Goal: Obtain resource: Obtain resource

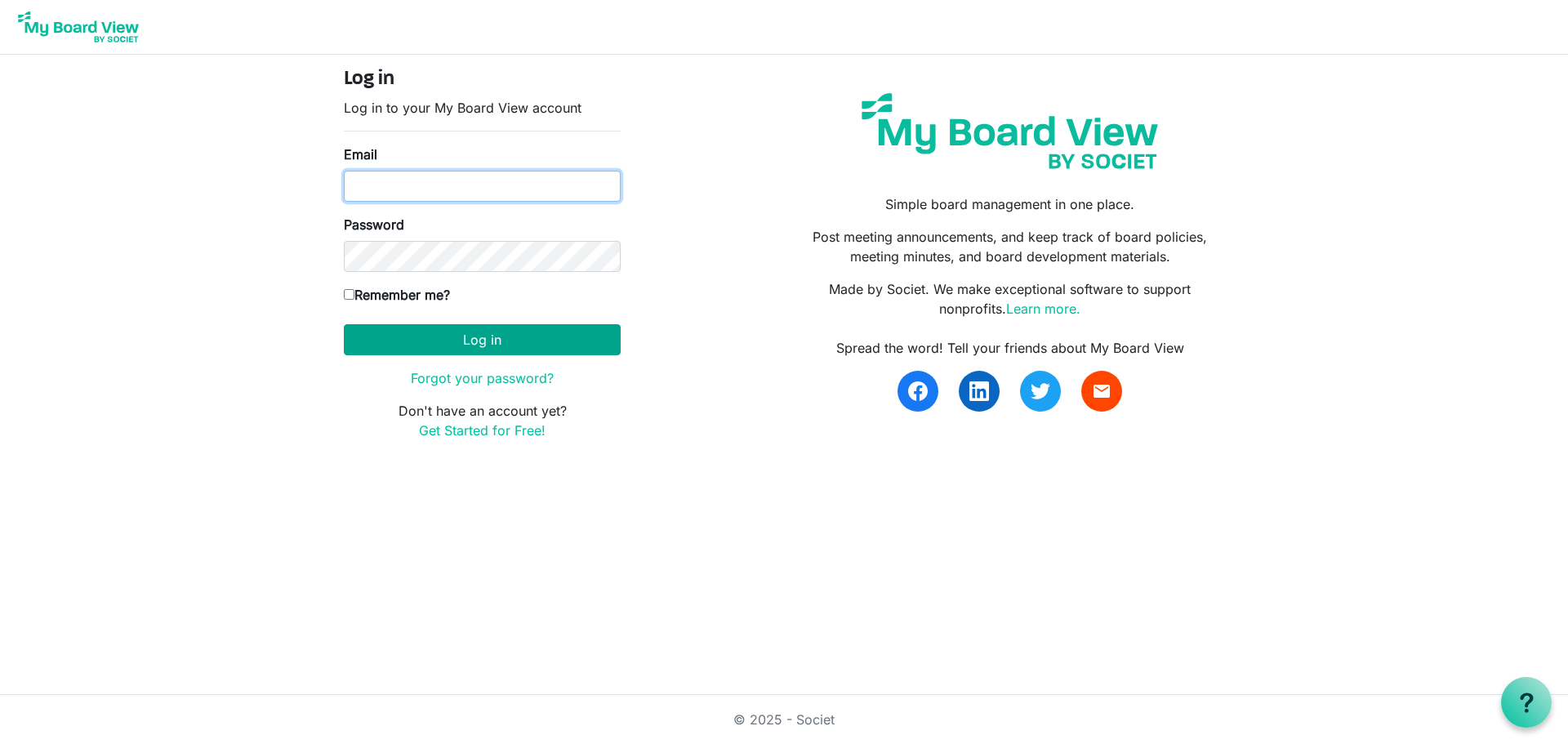
type input "[PERSON_NAME][EMAIL_ADDRESS][DOMAIN_NAME]"
click at [551, 329] on button "Log in" at bounding box center [482, 339] width 277 height 31
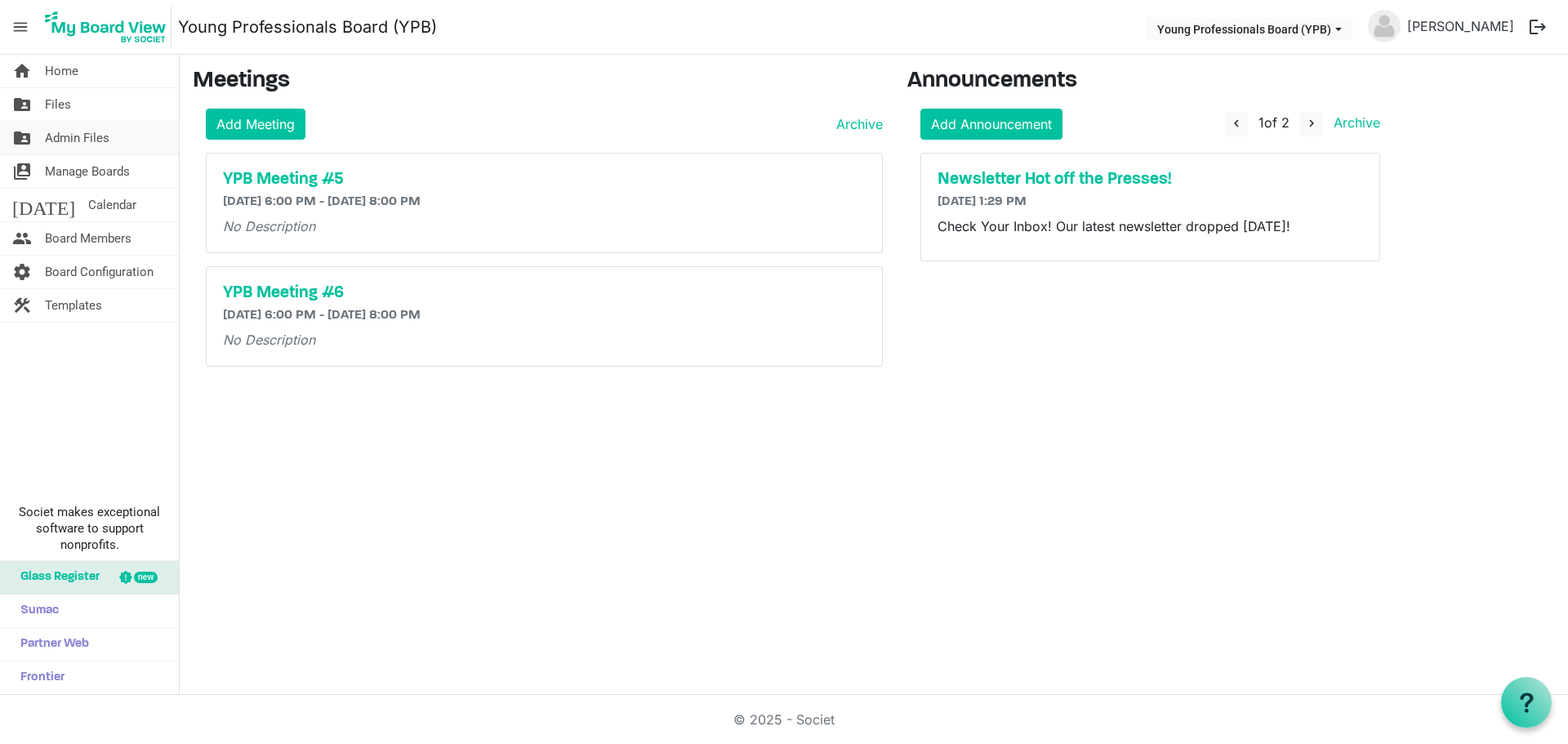
click at [85, 136] on span "Admin Files" at bounding box center [77, 138] width 64 height 33
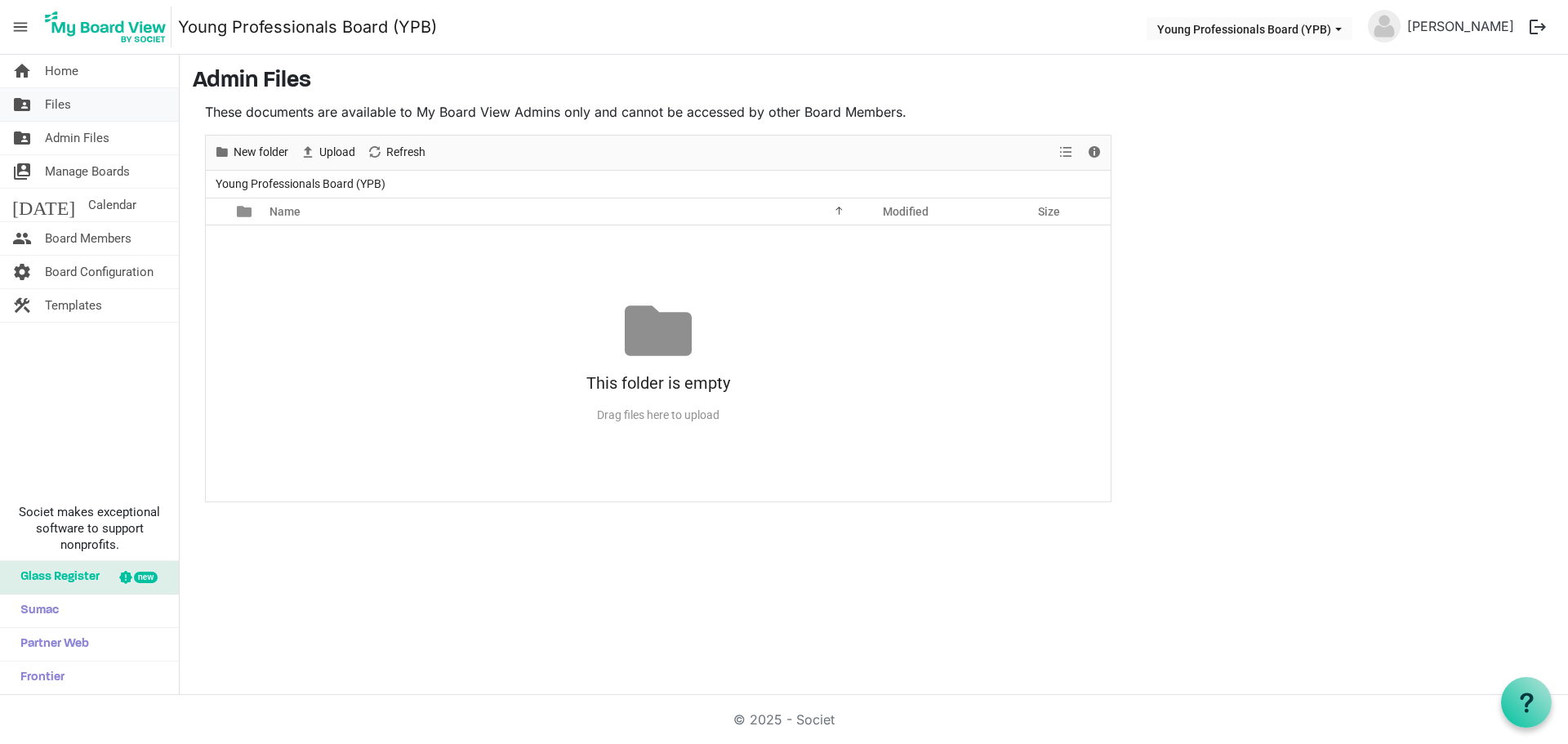
click at [82, 101] on link "folder_shared Files" at bounding box center [89, 105] width 179 height 33
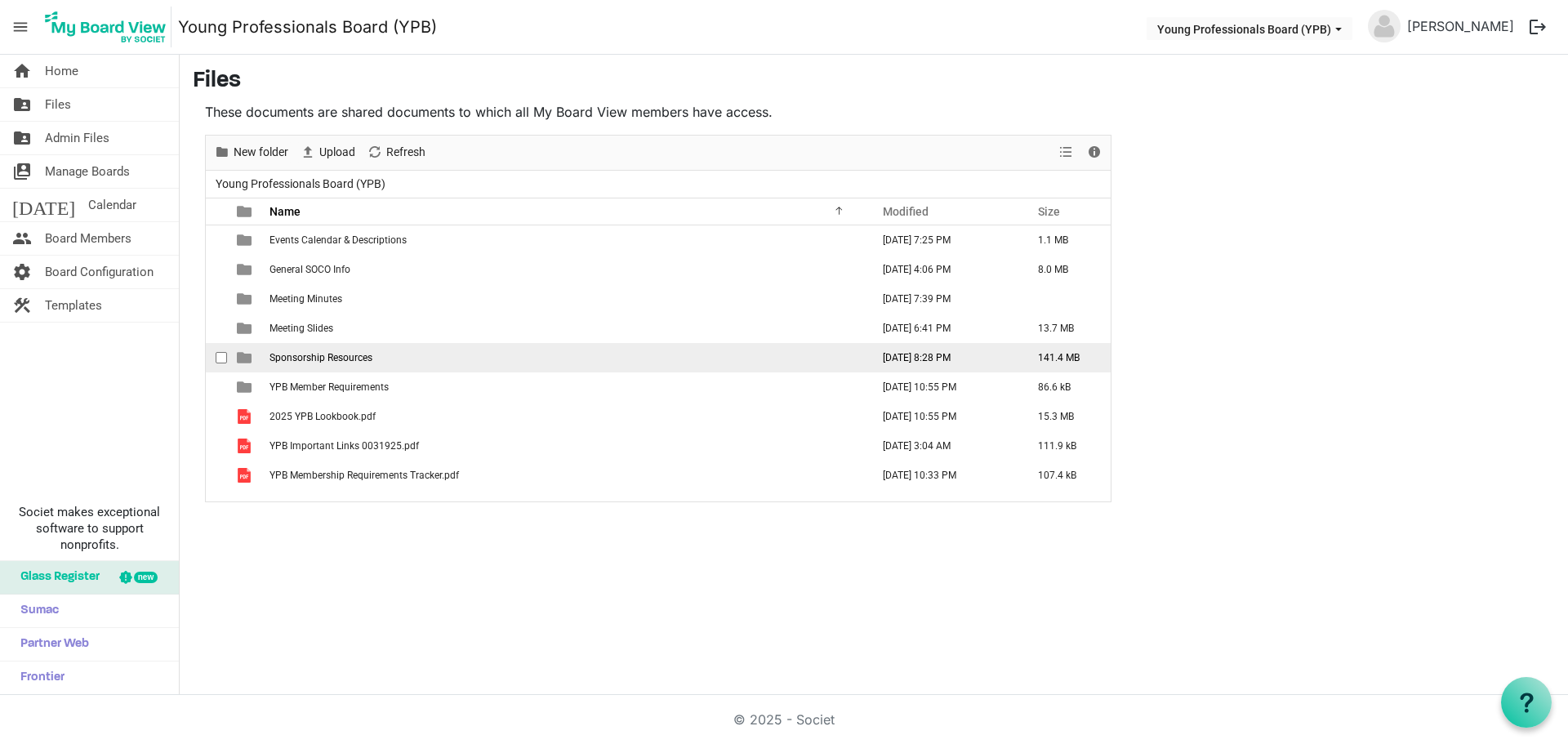
click at [331, 358] on span "Sponsorship Resources" at bounding box center [321, 358] width 103 height 12
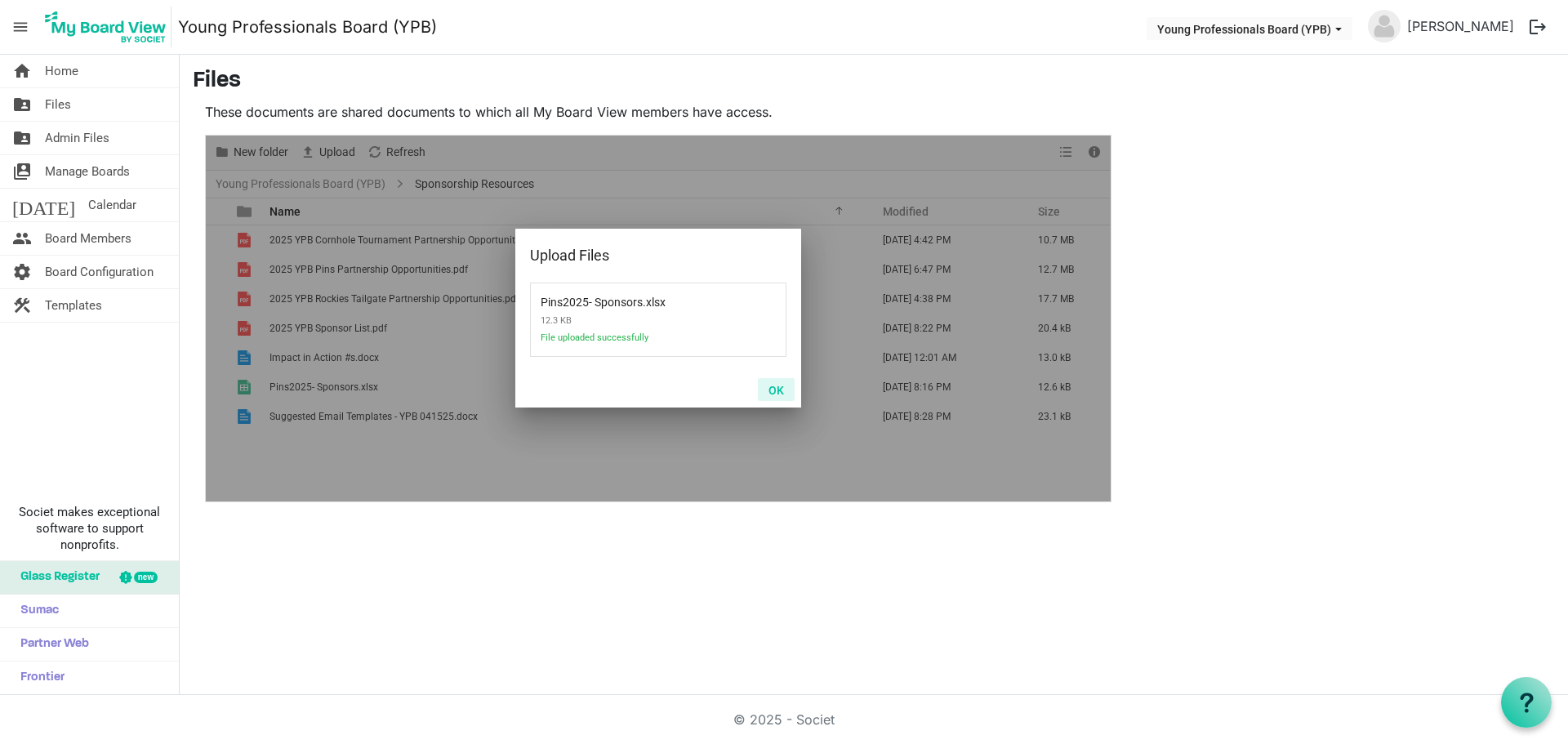
click at [779, 388] on button "OK" at bounding box center [776, 389] width 37 height 23
